Goal: Transaction & Acquisition: Download file/media

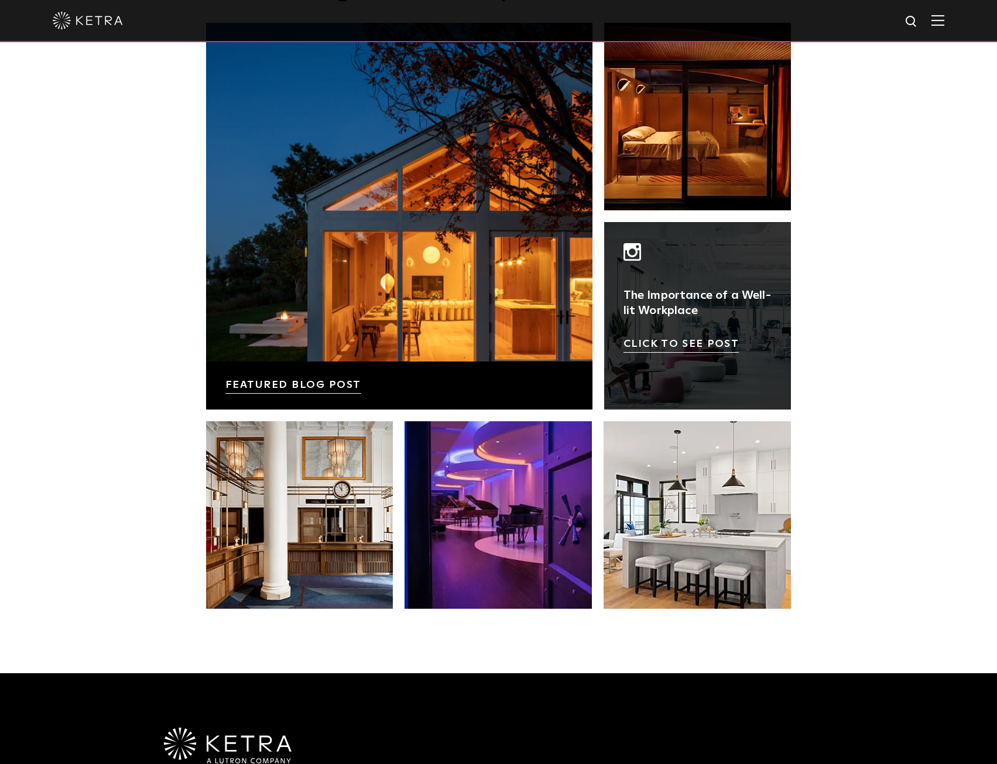
scroll to position [2053, 0]
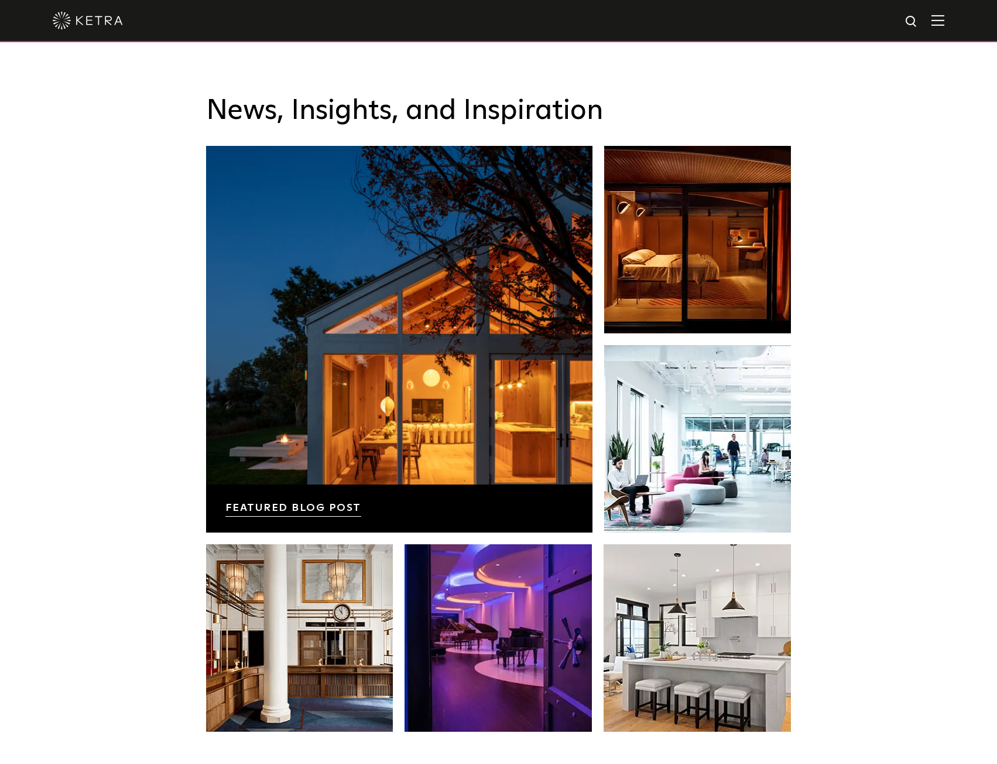
click at [144, 299] on div "News, Insights, and Inspiration Lutron Releases First-Ever Lighting Trend Repor…" at bounding box center [498, 419] width 997 height 754
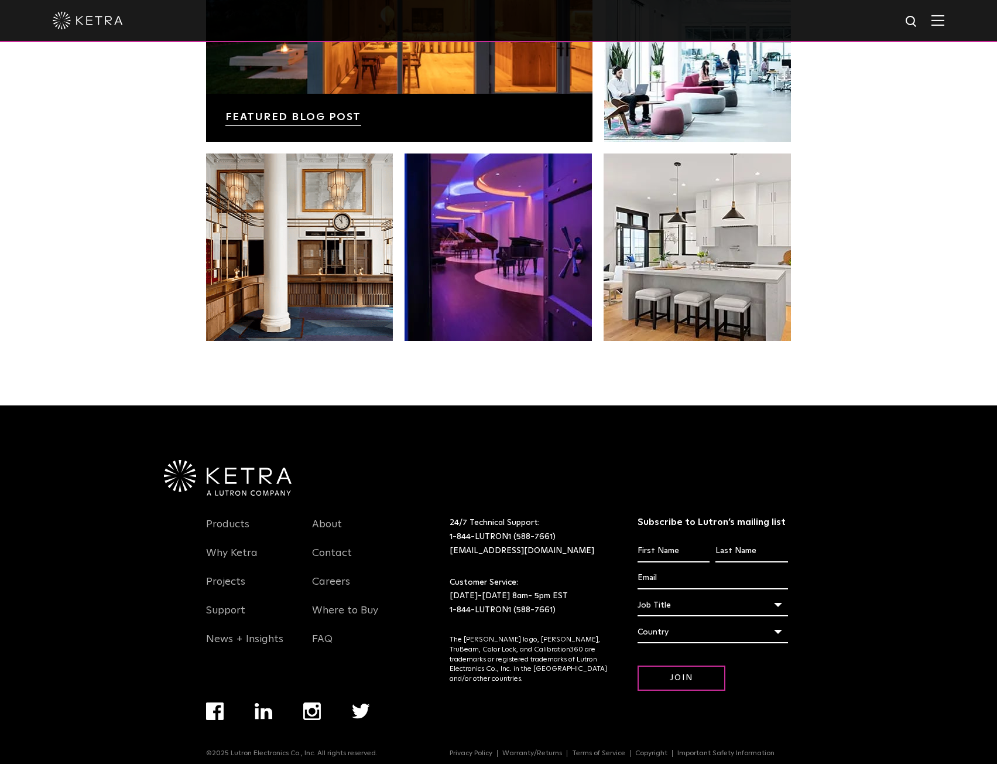
scroll to position [2463, 0]
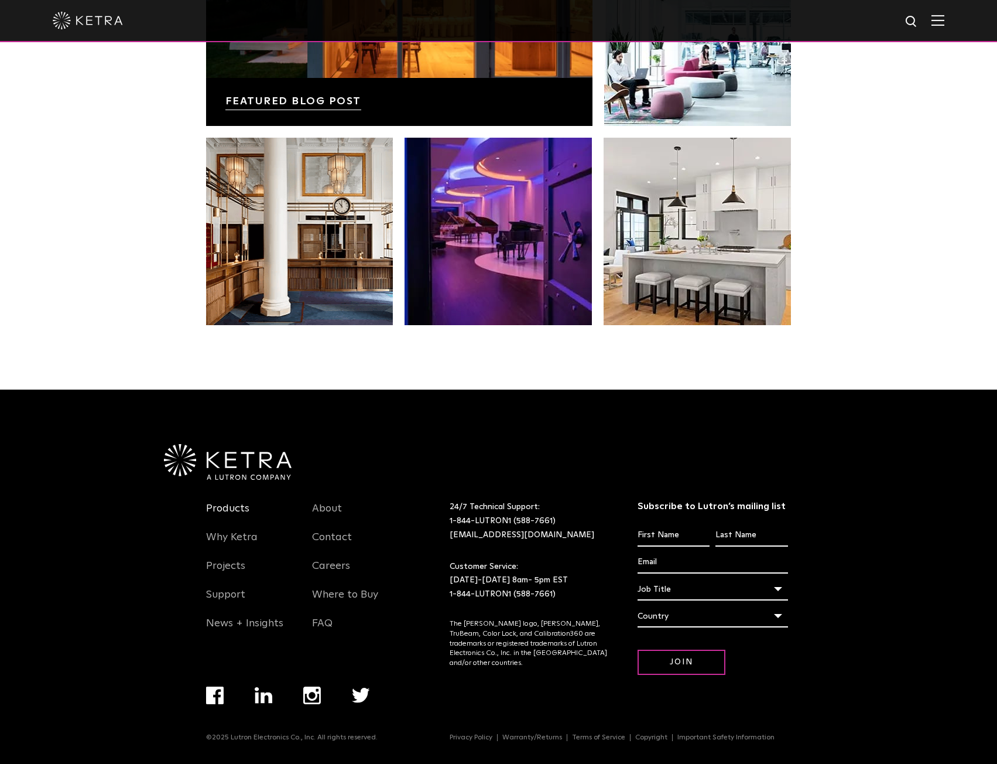
click at [221, 502] on link "Products" at bounding box center [227, 515] width 43 height 27
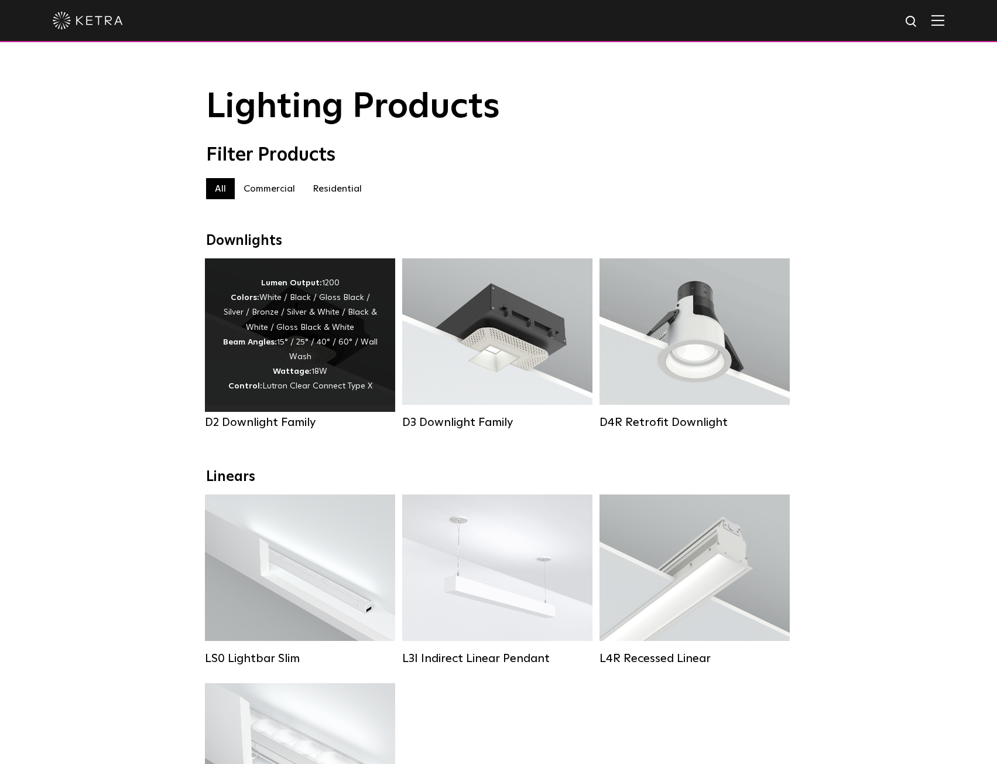
click at [307, 287] on strong "Lumen Output:" at bounding box center [291, 283] width 61 height 8
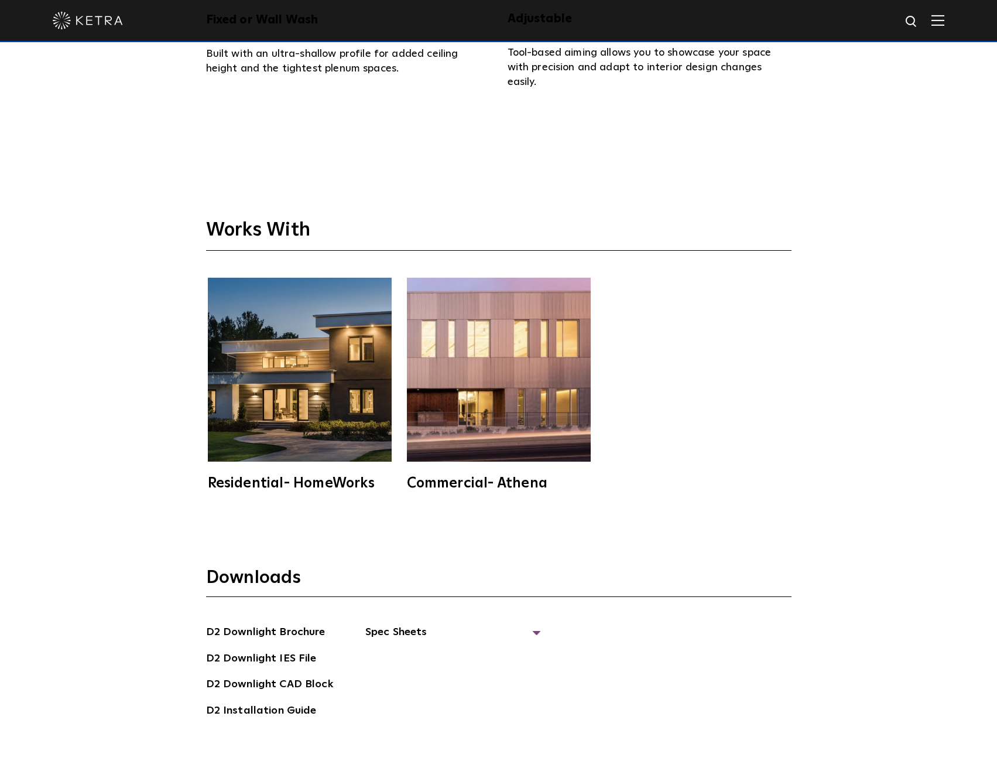
scroll to position [3748, 0]
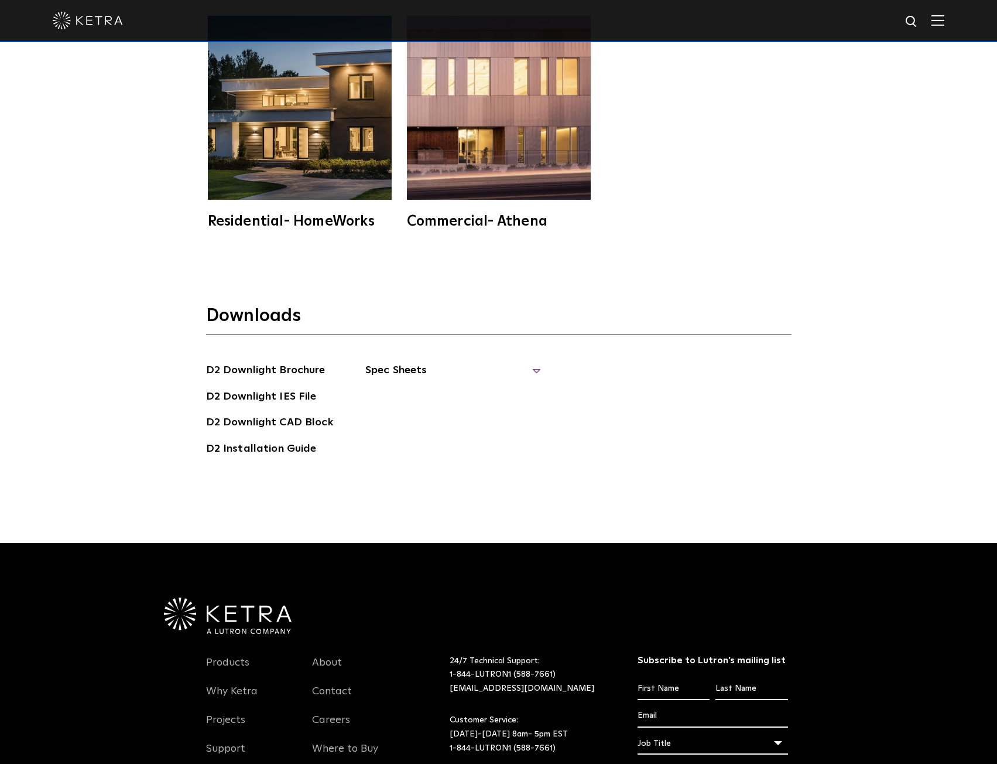
click at [394, 372] on span "Spec Sheets" at bounding box center [453, 375] width 176 height 26
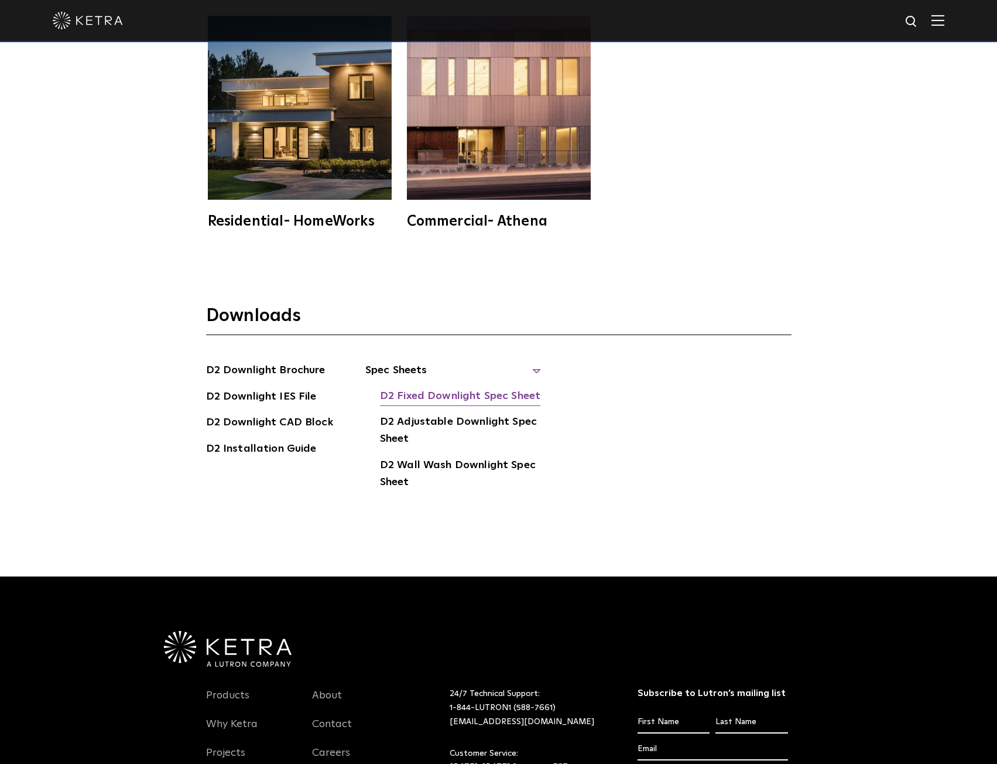
click at [441, 395] on link "D2 Fixed Downlight Spec Sheet" at bounding box center [460, 397] width 160 height 19
